Goal: Task Accomplishment & Management: Use online tool/utility

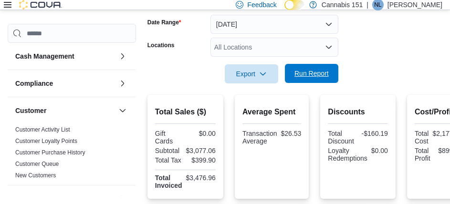
drag, startPoint x: 0, startPoint y: 0, endPoint x: 302, endPoint y: 69, distance: 309.7
click at [302, 69] on span "Run Report" at bounding box center [312, 73] width 42 height 19
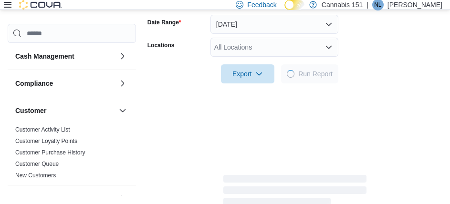
scroll to position [286, 0]
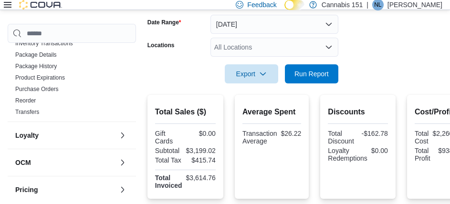
click at [378, 66] on form "Date Range [DATE] Locations All Locations Export Run Report" at bounding box center [294, 43] width 295 height 80
click at [314, 75] on span "Run Report" at bounding box center [311, 74] width 34 height 10
click at [326, 73] on span "Run Report" at bounding box center [311, 74] width 34 height 10
click at [378, 60] on div at bounding box center [294, 61] width 295 height 8
click at [320, 71] on span "Run Report" at bounding box center [311, 74] width 34 height 10
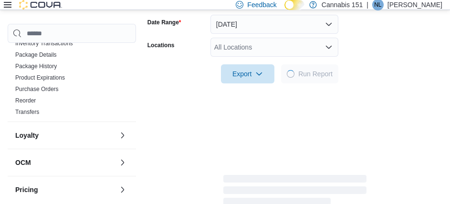
click at [398, 62] on div at bounding box center [294, 61] width 295 height 8
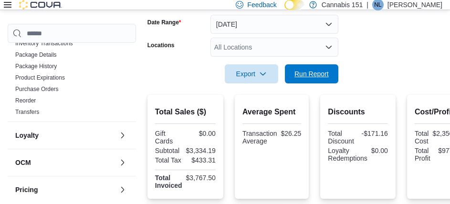
click at [299, 64] on div "Export Run Report" at bounding box center [242, 73] width 191 height 19
click at [299, 64] on span "Run Report" at bounding box center [312, 73] width 42 height 19
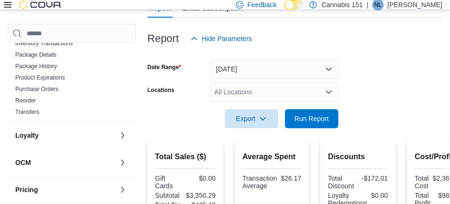
scroll to position [121, 0]
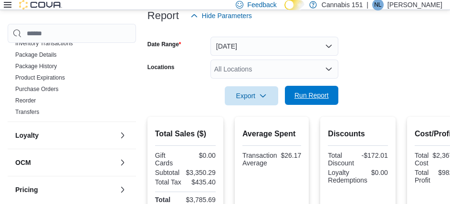
click at [321, 104] on span "Run Report" at bounding box center [312, 95] width 42 height 19
click at [325, 90] on span "Run Report" at bounding box center [312, 95] width 42 height 19
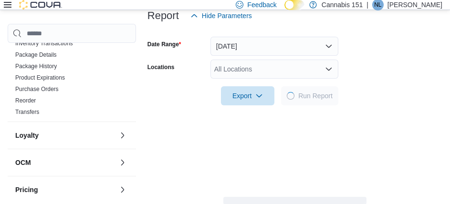
click at [442, 68] on form "Date Range [DATE] Locations All Locations Export Run Report" at bounding box center [294, 65] width 295 height 80
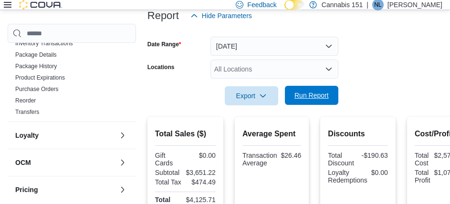
click at [336, 94] on button "Run Report" at bounding box center [311, 95] width 53 height 19
click at [317, 99] on span "Run Report" at bounding box center [311, 96] width 34 height 10
click at [323, 106] on div at bounding box center [294, 110] width 295 height 11
click at [317, 95] on span "Run Report" at bounding box center [311, 96] width 34 height 10
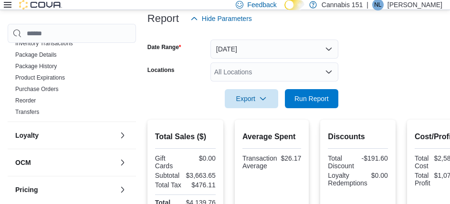
scroll to position [142, 0]
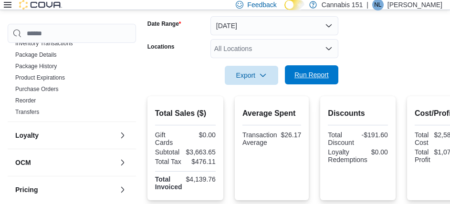
click at [301, 74] on span "Run Report" at bounding box center [311, 75] width 34 height 10
click at [317, 66] on span "Run Report" at bounding box center [312, 75] width 42 height 19
click at [279, 90] on div at bounding box center [294, 90] width 295 height 11
click at [293, 76] on span "Run Report" at bounding box center [312, 74] width 42 height 19
click at [308, 78] on span "Run Report" at bounding box center [311, 75] width 34 height 10
